Goal: Contribute content: Add original content to the website for others to see

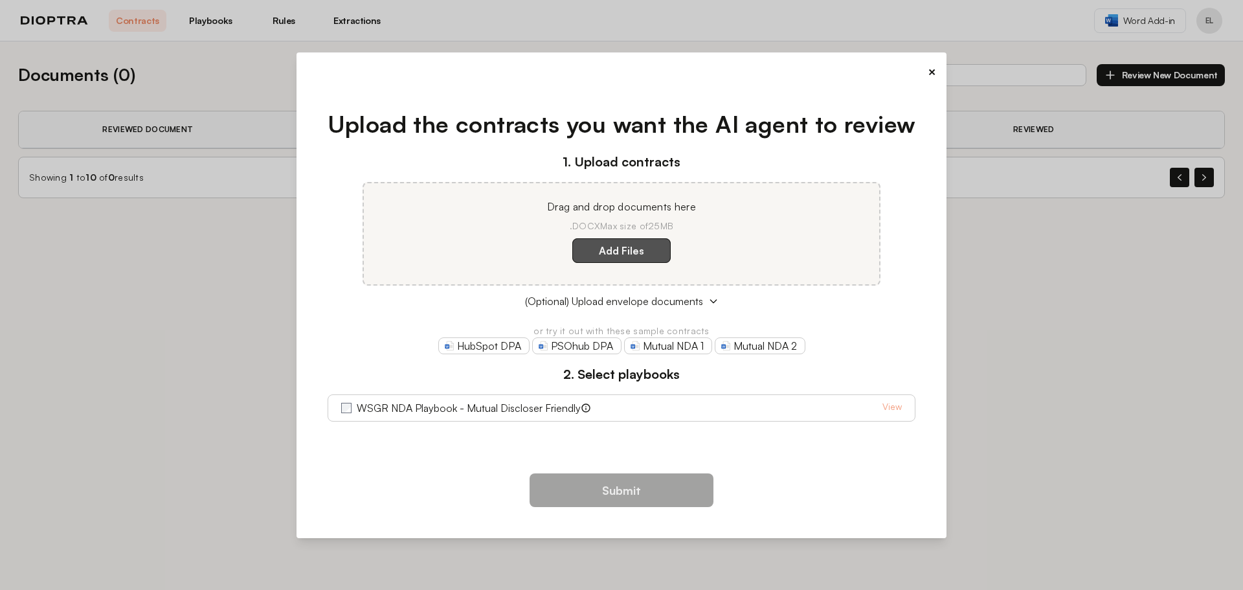
click at [649, 251] on label "Add Files" at bounding box center [621, 250] width 98 height 25
click at [0, 0] on here "Add Files" at bounding box center [0, 0] width 0 height 0
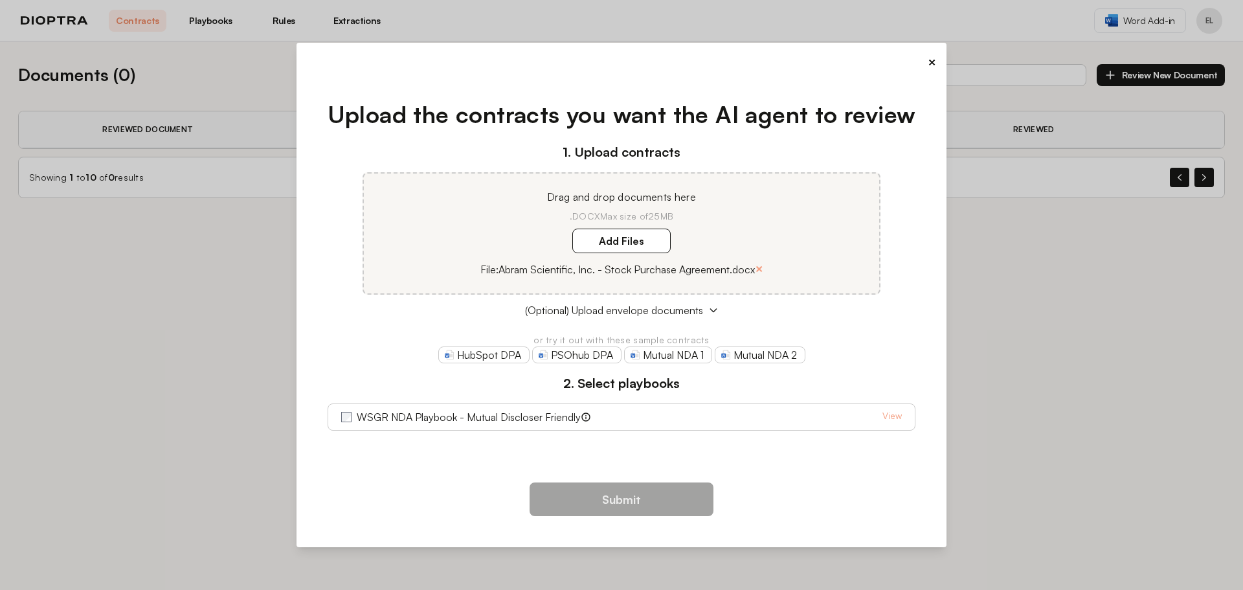
click at [937, 55] on div "× Upload the contracts you want the AI agent to review 1. Upload contracts Drag…" at bounding box center [621, 295] width 651 height 504
click at [935, 57] on button "×" at bounding box center [932, 62] width 8 height 18
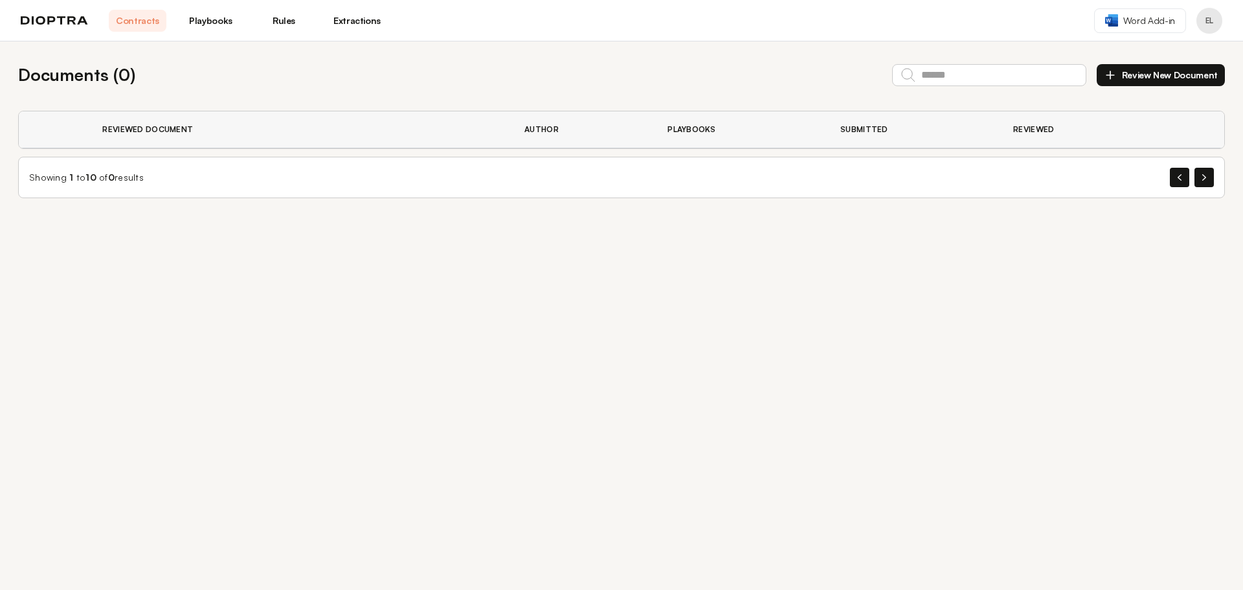
click at [71, 23] on img at bounding box center [54, 20] width 67 height 9
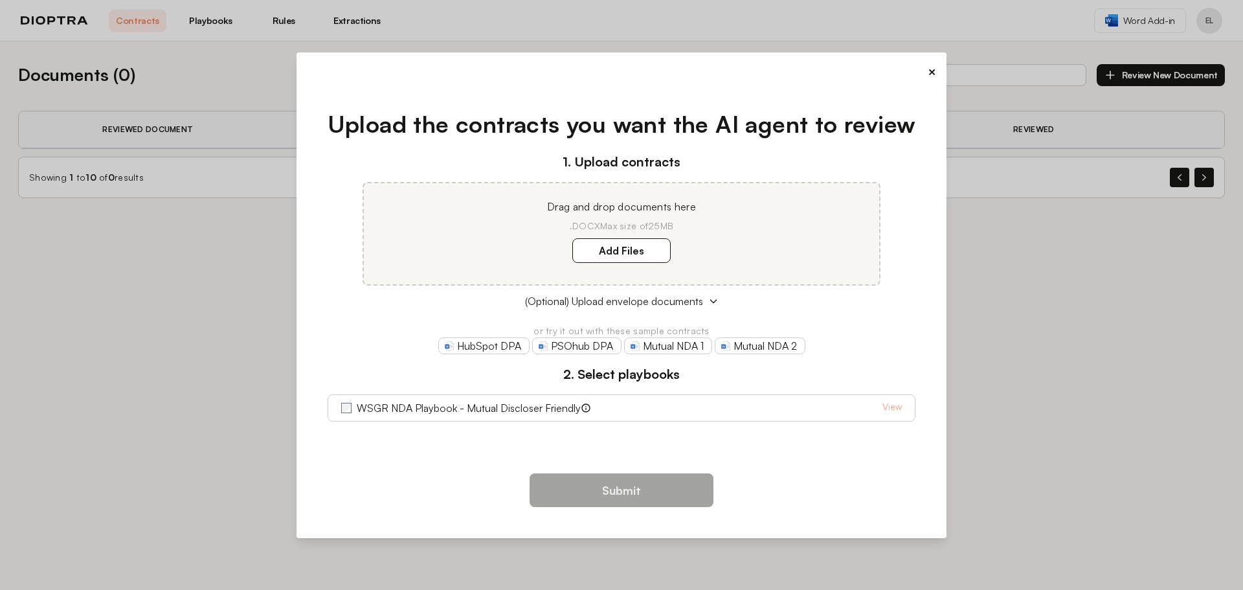
click at [933, 71] on button "×" at bounding box center [932, 72] width 8 height 18
